Goal: Information Seeking & Learning: Check status

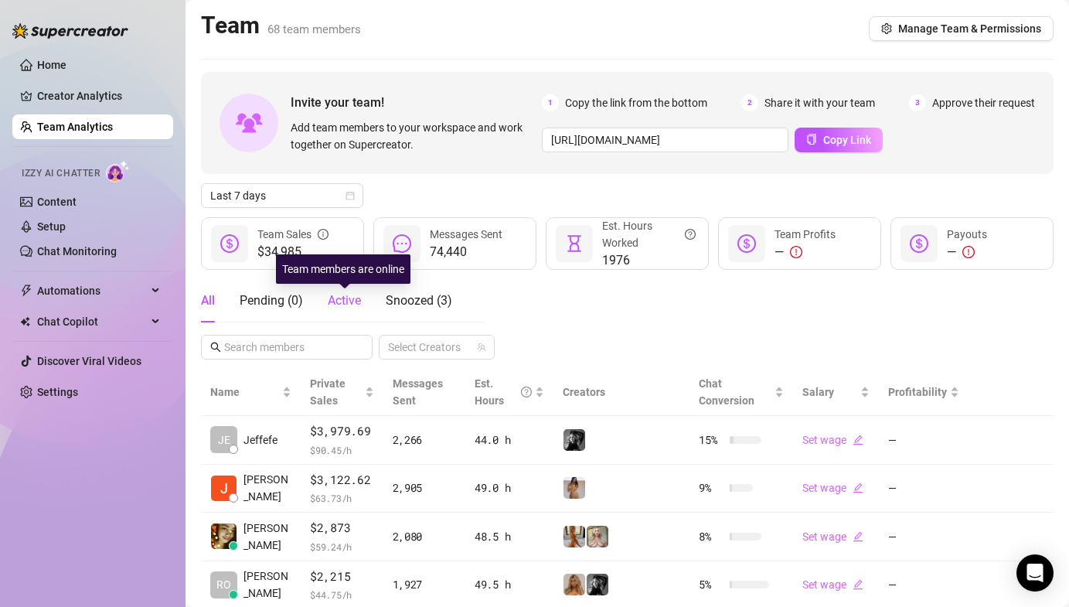
click at [343, 297] on span "Active" at bounding box center [344, 300] width 33 height 15
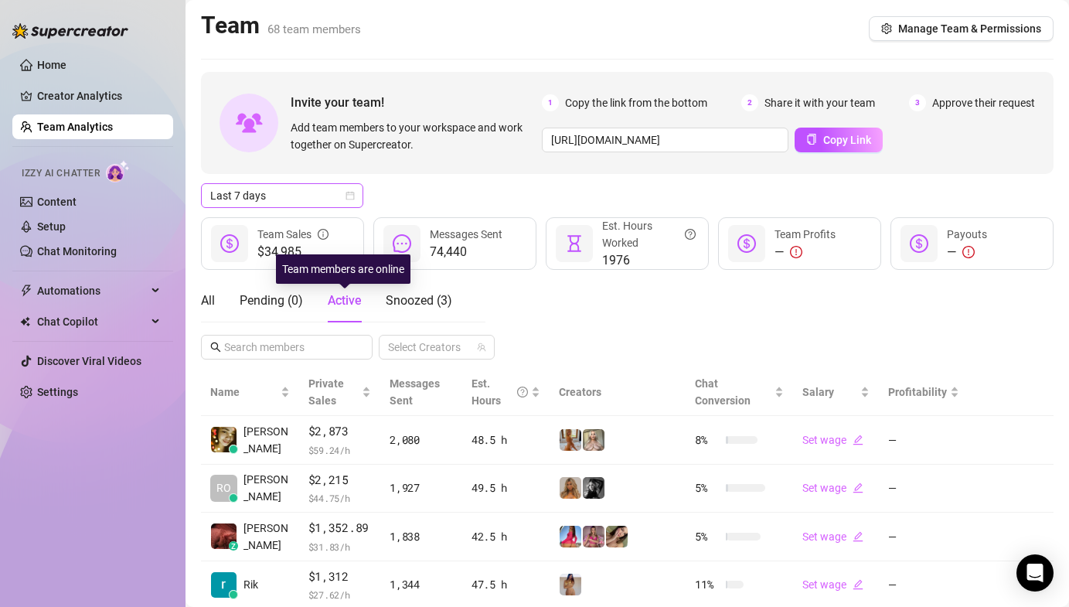
click at [280, 196] on span "Last 7 days" at bounding box center [282, 195] width 144 height 23
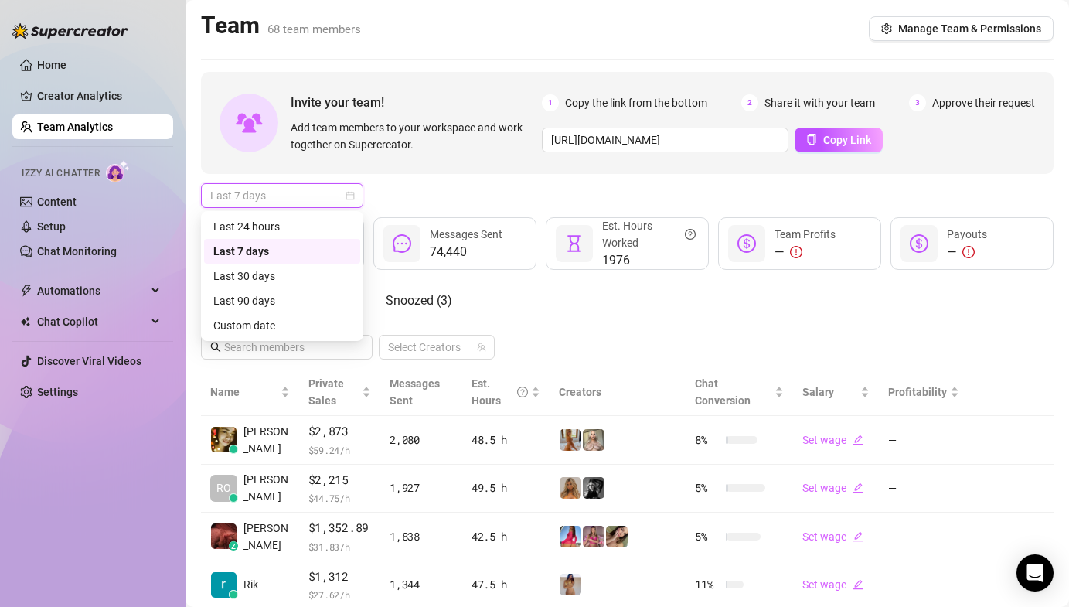
click at [278, 242] on div "Last 7 days" at bounding box center [282, 251] width 156 height 25
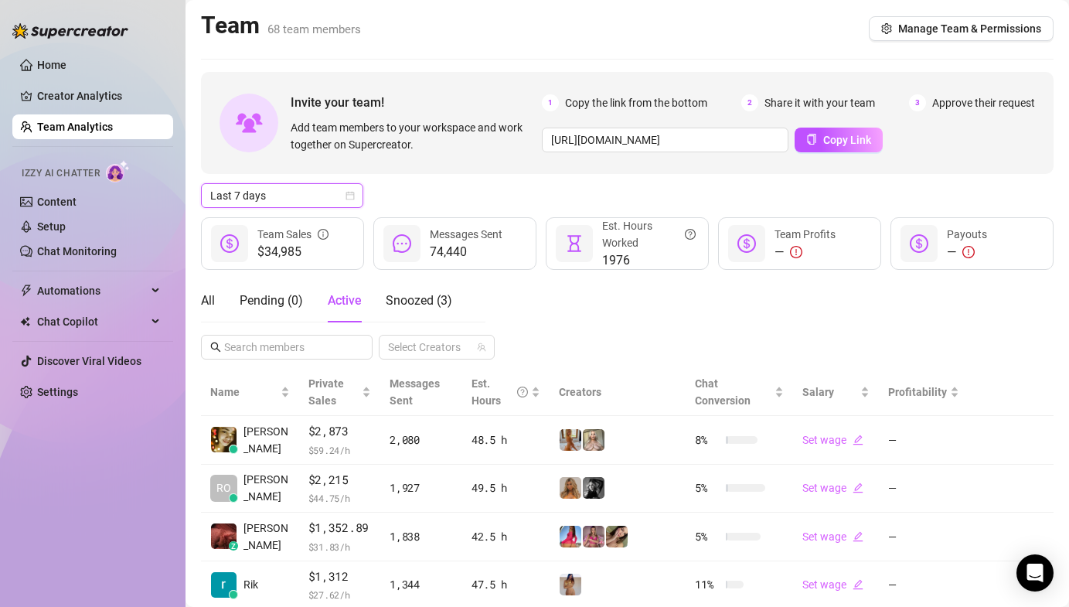
drag, startPoint x: 282, startPoint y: 230, endPoint x: 288, endPoint y: 218, distance: 13.1
click at [282, 230] on div "Team Sales" at bounding box center [292, 234] width 71 height 17
drag, startPoint x: 298, startPoint y: 195, endPoint x: 296, endPoint y: 207, distance: 12.6
click at [298, 196] on span "Last 7 days" at bounding box center [282, 195] width 144 height 23
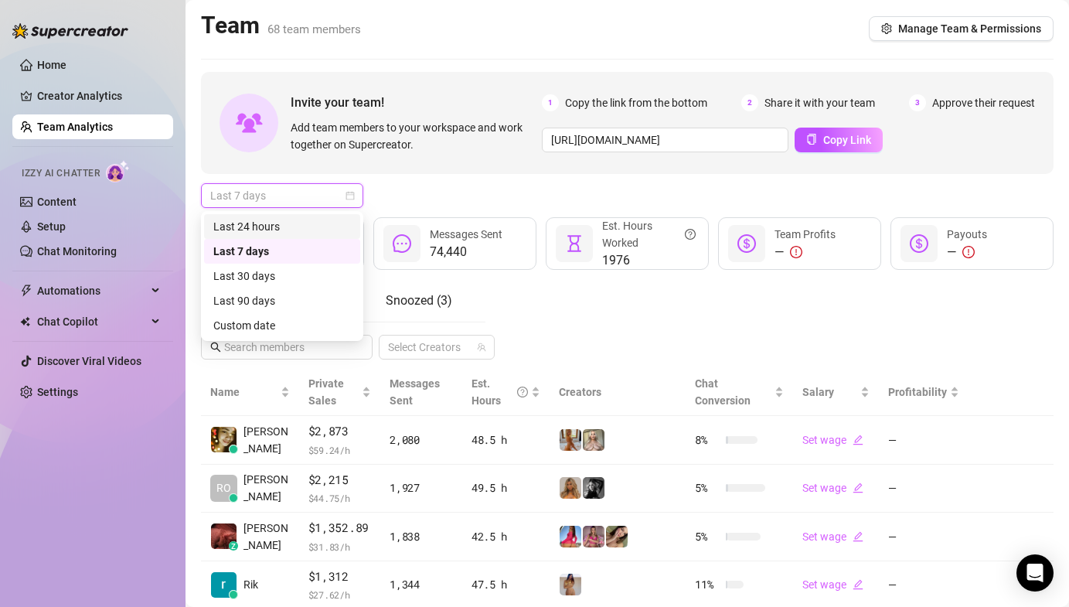
click at [297, 219] on div "Last 24 hours" at bounding box center [282, 226] width 138 height 17
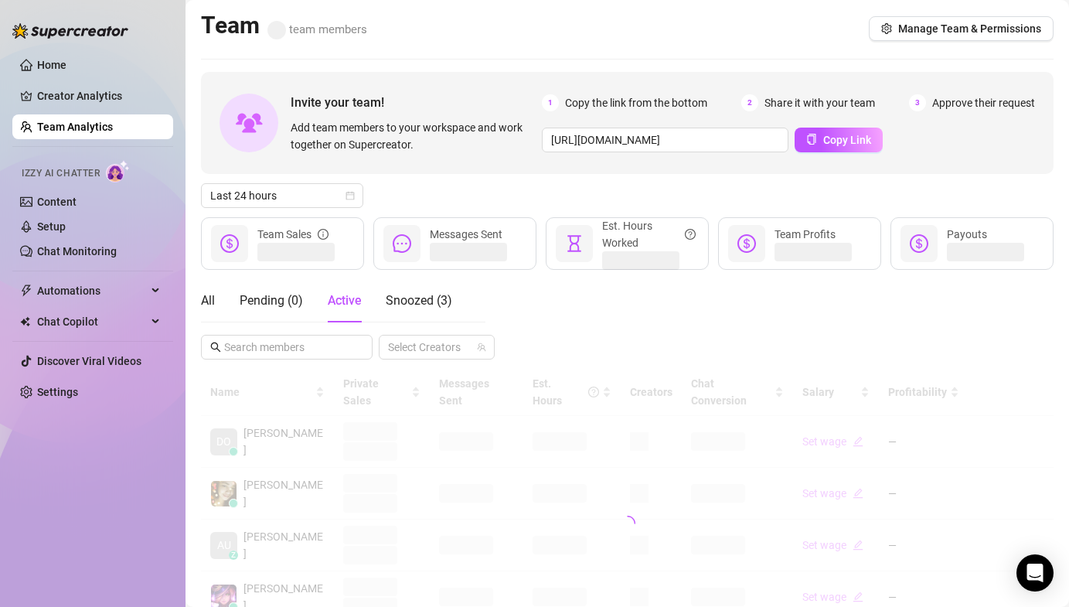
drag, startPoint x: 501, startPoint y: 180, endPoint x: 464, endPoint y: 239, distance: 69.1
click at [501, 180] on div "Invite your team! Add team members to your workspace and work together on Super…" at bounding box center [627, 524] width 852 height 905
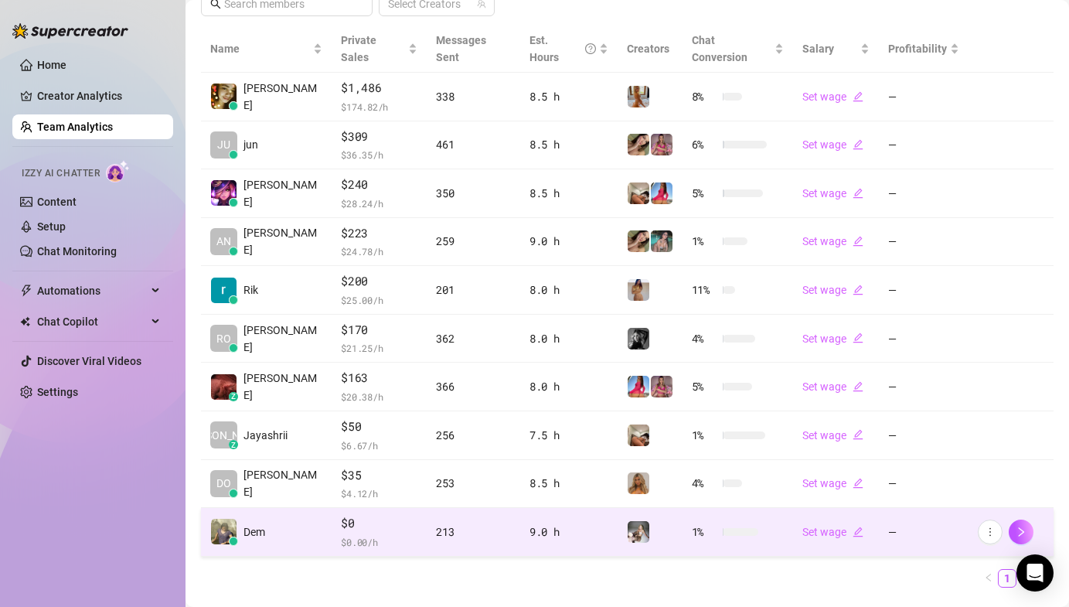
scroll to position [359, 0]
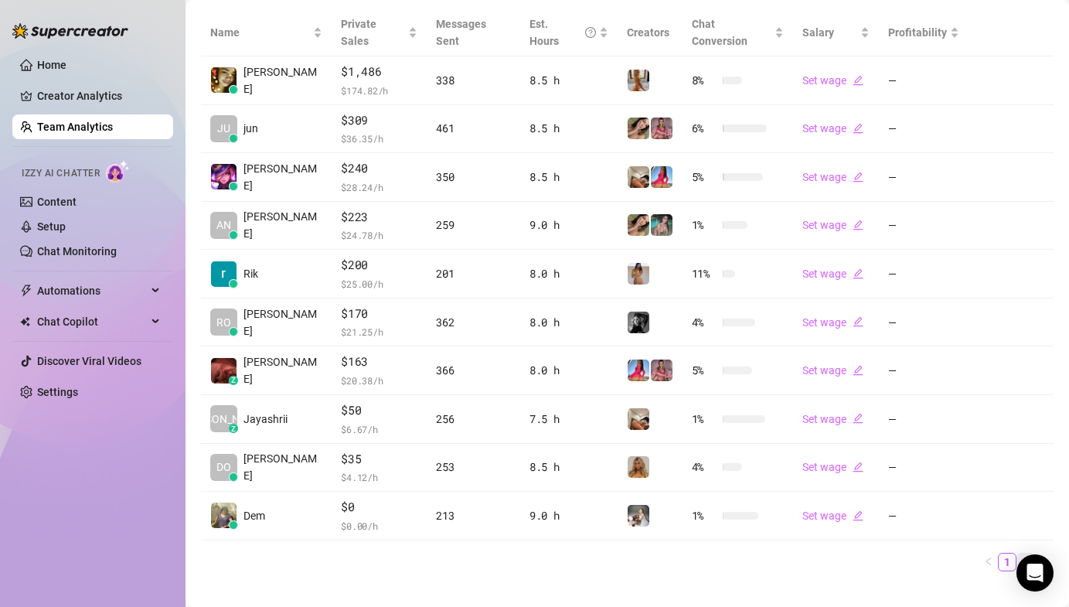
click at [1017, 553] on link "2" at bounding box center [1025, 561] width 17 height 17
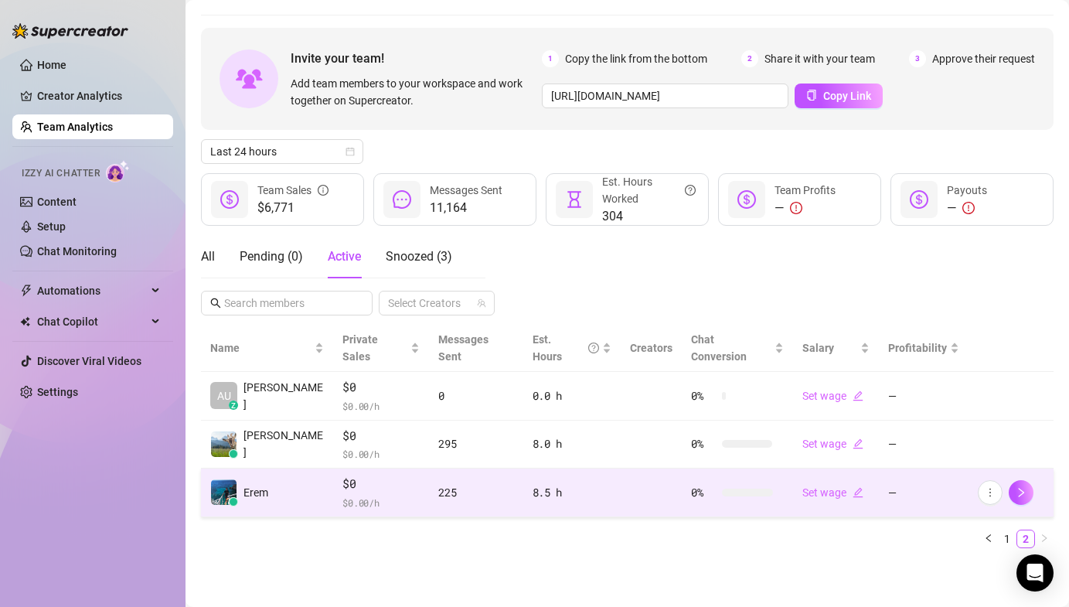
scroll to position [26, 0]
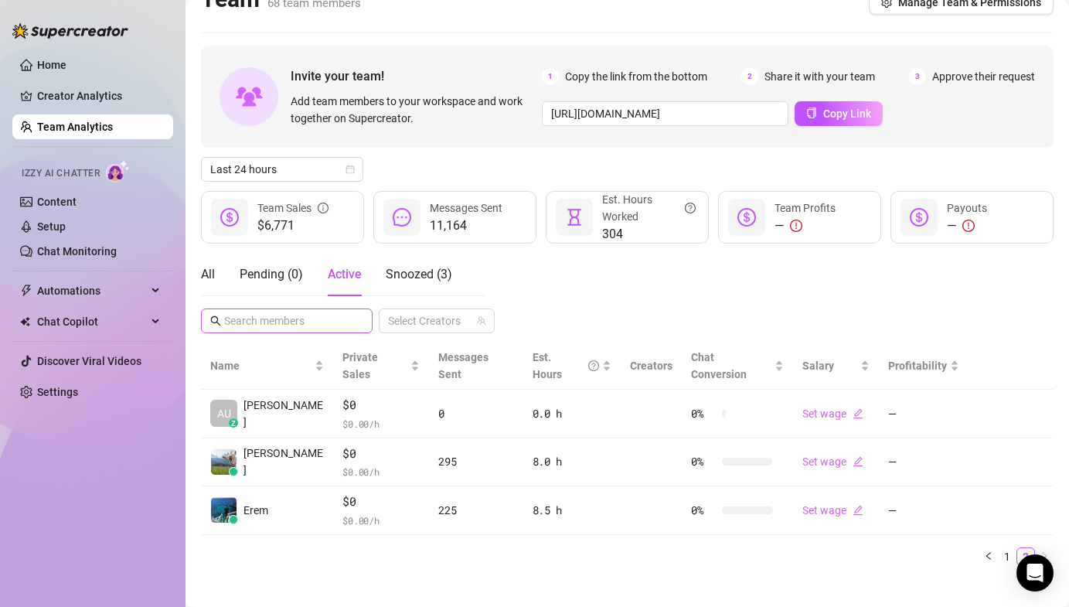
click at [239, 330] on span at bounding box center [287, 320] width 172 height 25
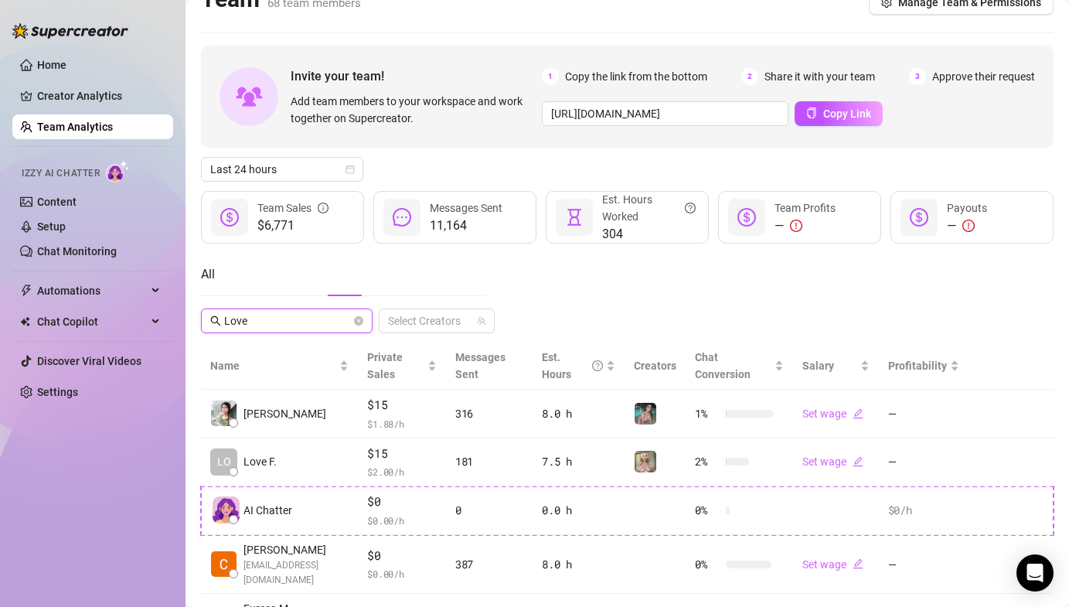
scroll to position [0, 0]
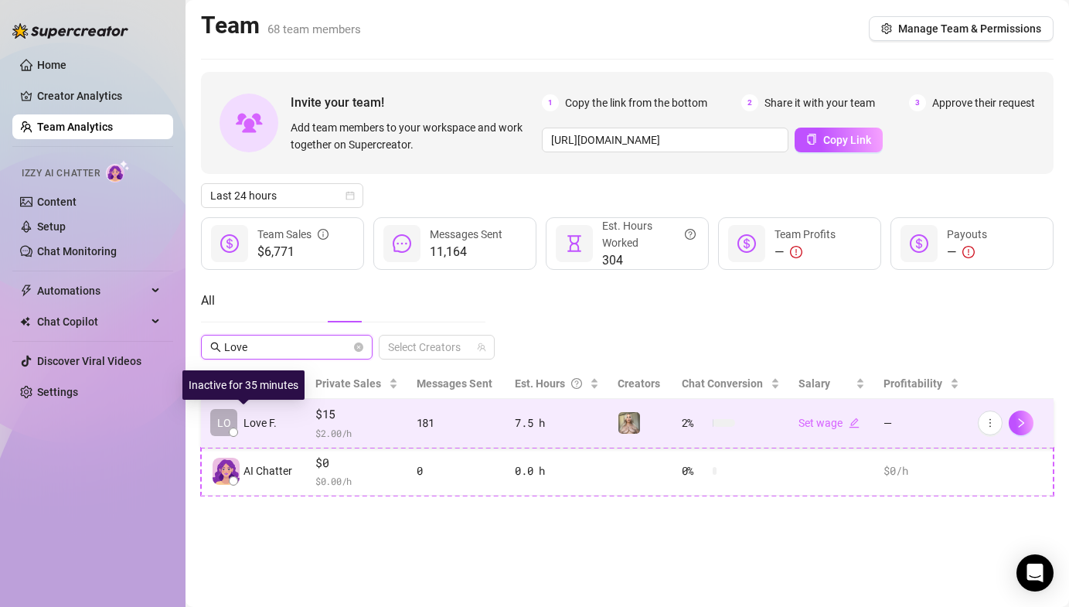
type input "Love"
click at [229, 413] on span "LO" at bounding box center [223, 422] width 27 height 27
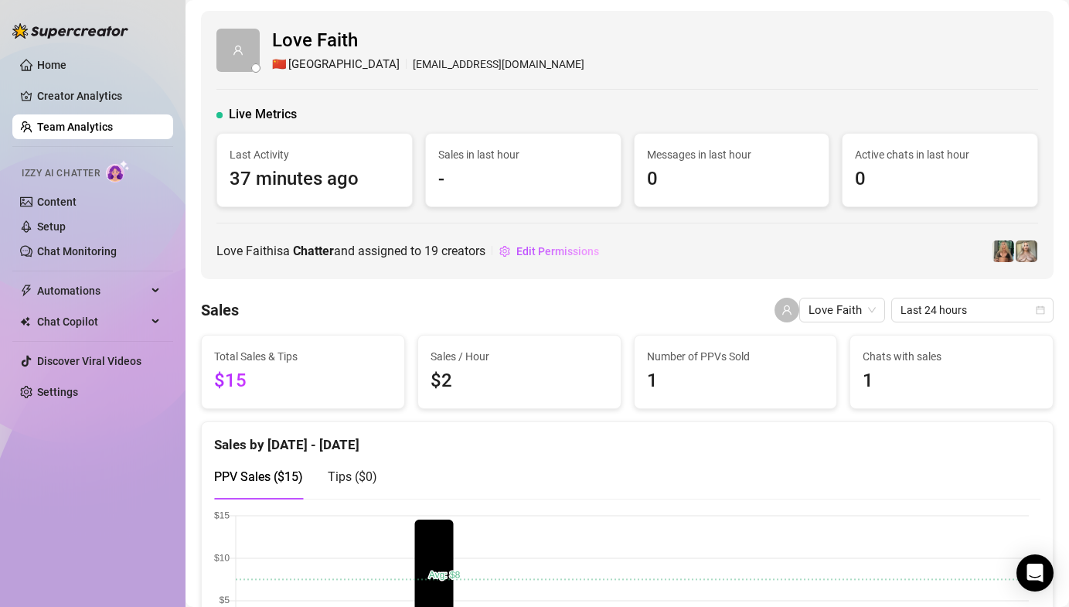
click at [98, 465] on div "Home Creator Analytics Team Analytics Izzy AI Chatter Content Setup Chat Monito…" at bounding box center [92, 296] width 161 height 593
click at [71, 129] on link "Team Analytics" at bounding box center [75, 127] width 76 height 12
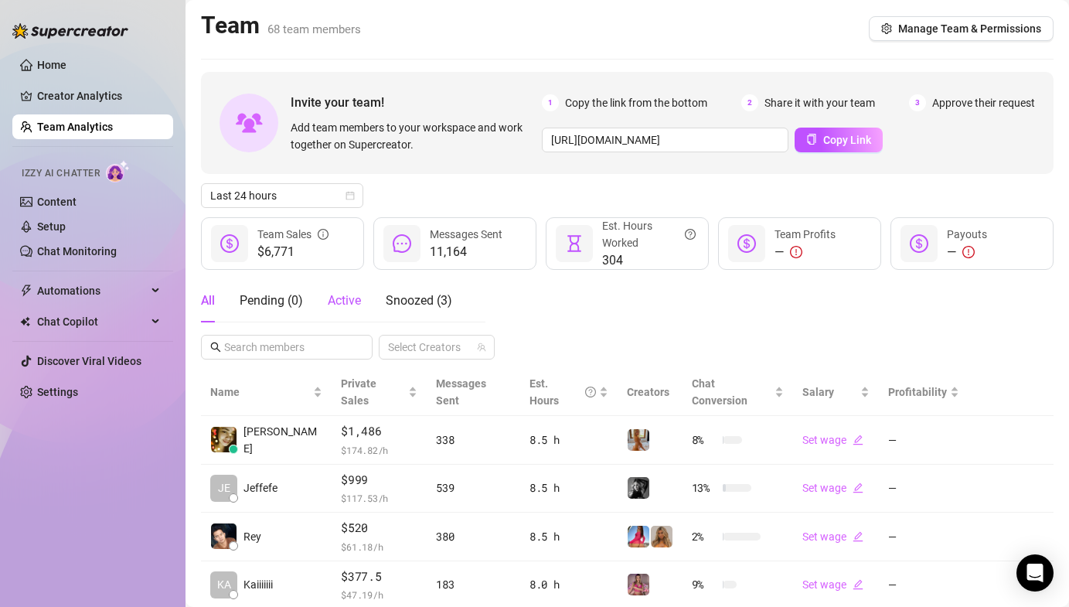
click at [340, 305] on span "Active" at bounding box center [344, 300] width 33 height 15
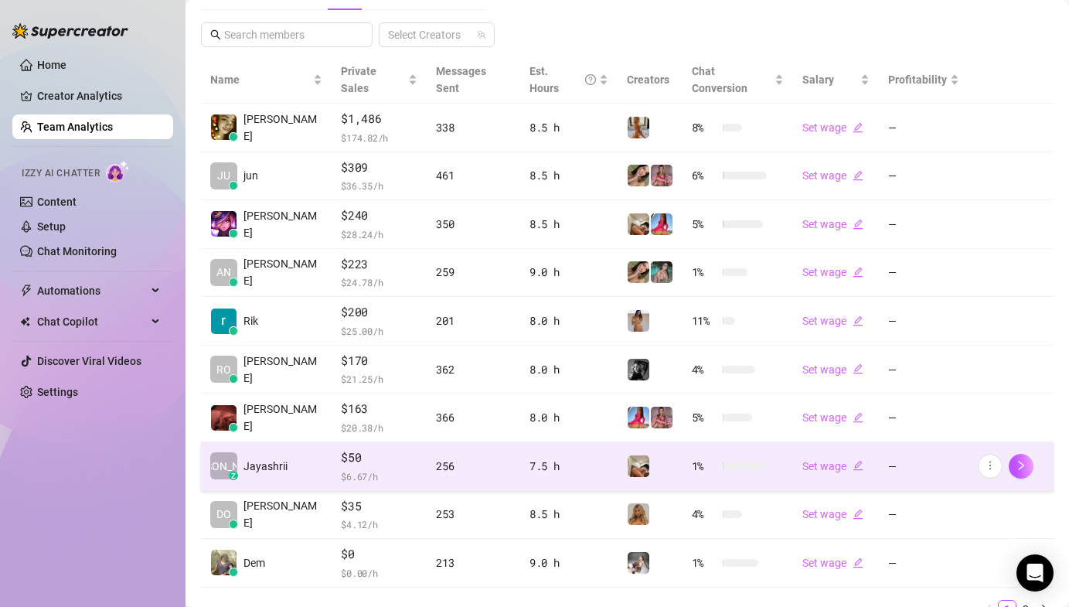
scroll to position [313, 0]
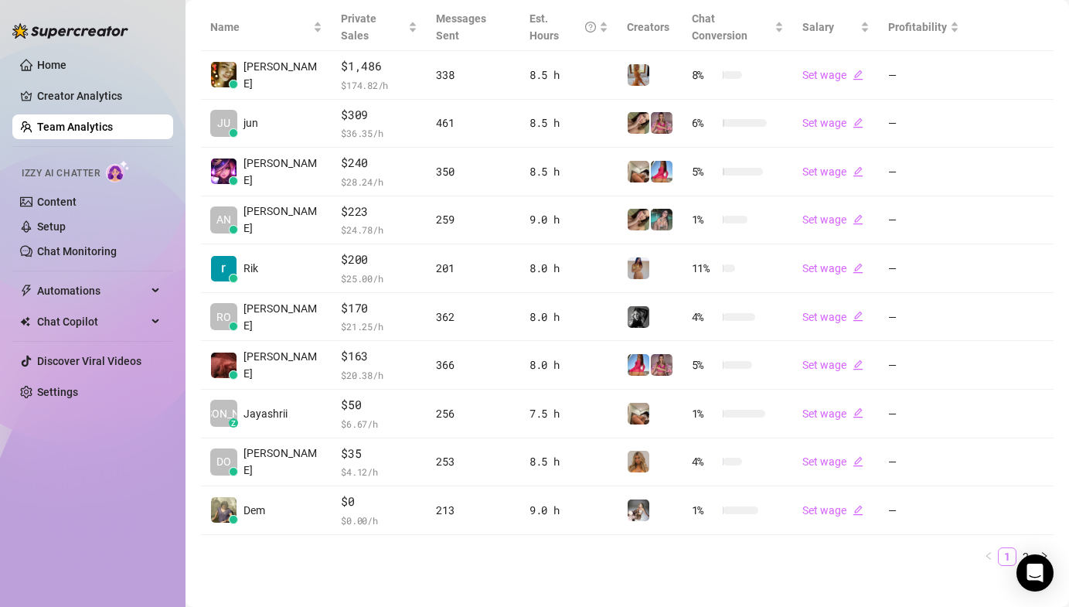
drag, startPoint x: 1010, startPoint y: 539, endPoint x: 999, endPoint y: 536, distance: 12.0
click at [1017, 548] on link "2" at bounding box center [1025, 556] width 17 height 17
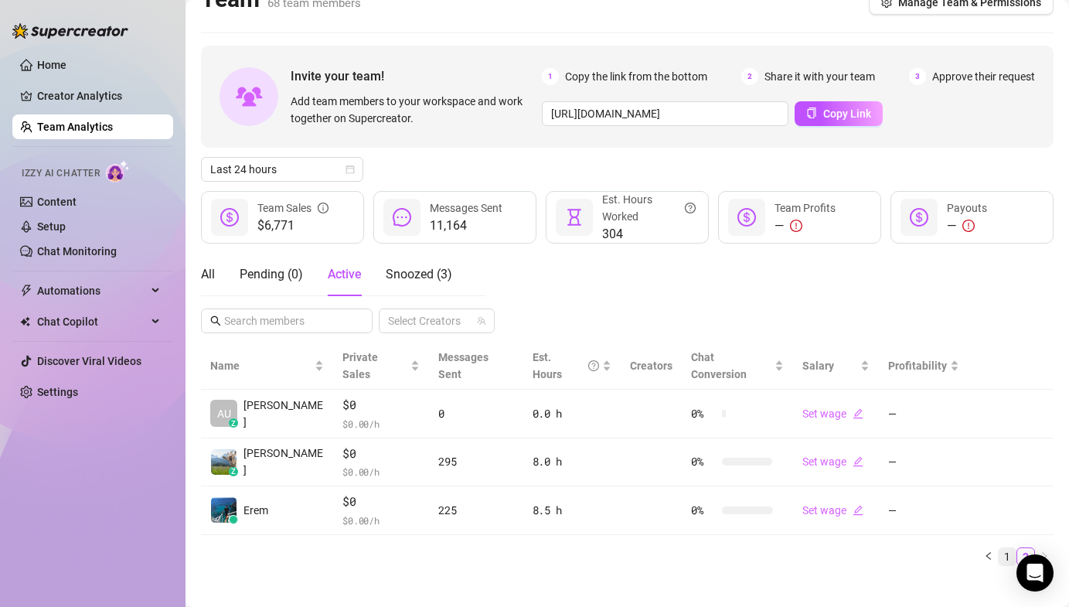
click at [999, 548] on link "1" at bounding box center [1007, 556] width 17 height 17
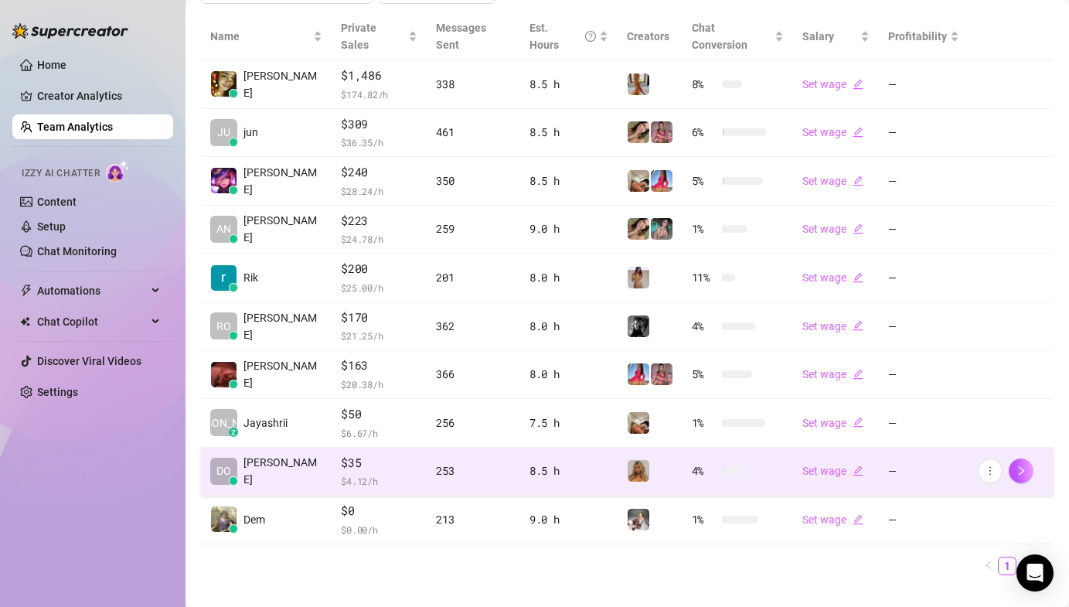
scroll to position [365, 0]
